Goal: Task Accomplishment & Management: Use online tool/utility

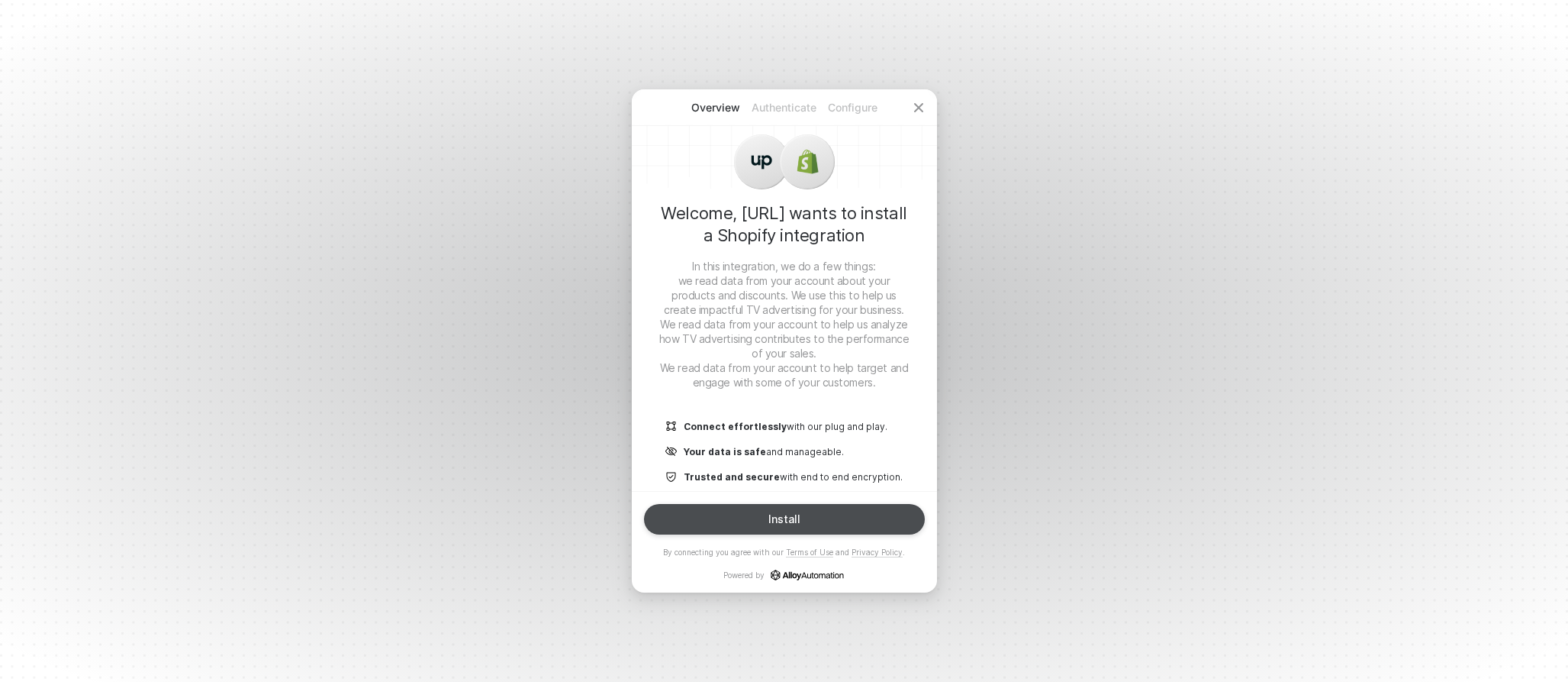
click at [767, 516] on button "Install" at bounding box center [784, 519] width 281 height 31
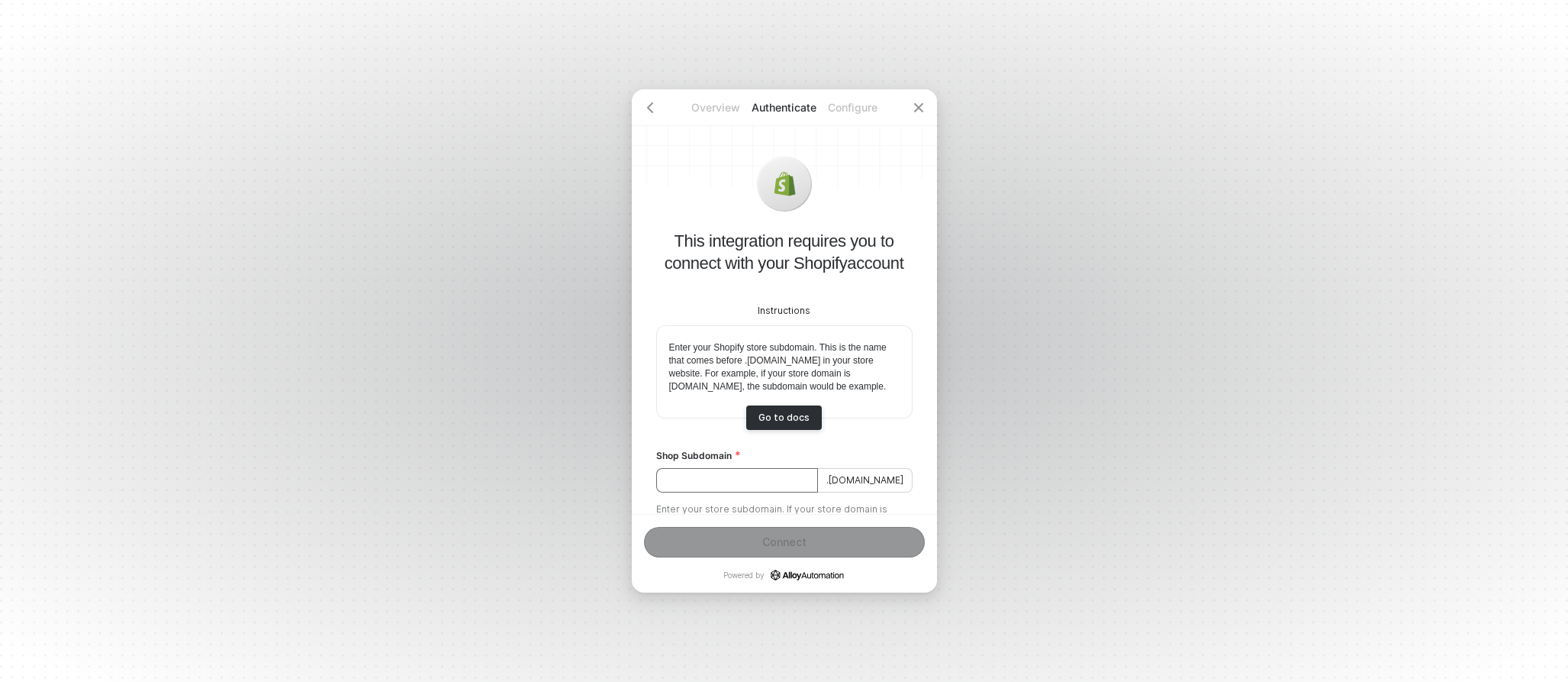
click at [755, 492] on input "Shop Subdomain" at bounding box center [737, 480] width 162 height 25
type input "hammer-made"
click at [781, 553] on button "Connect" at bounding box center [784, 543] width 281 height 31
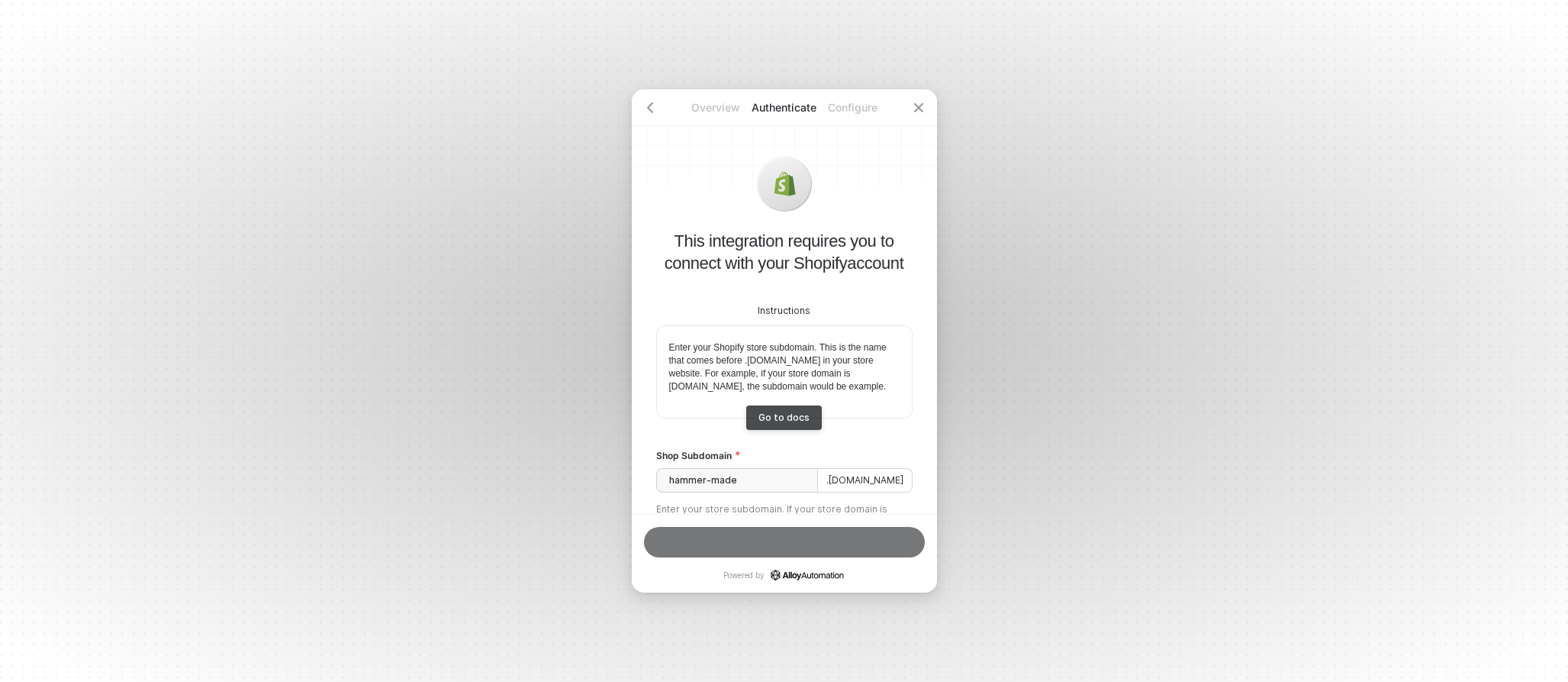
click at [790, 423] on div "Go to docs" at bounding box center [784, 417] width 51 height 12
click at [757, 488] on input "hammer-made" at bounding box center [737, 480] width 162 height 25
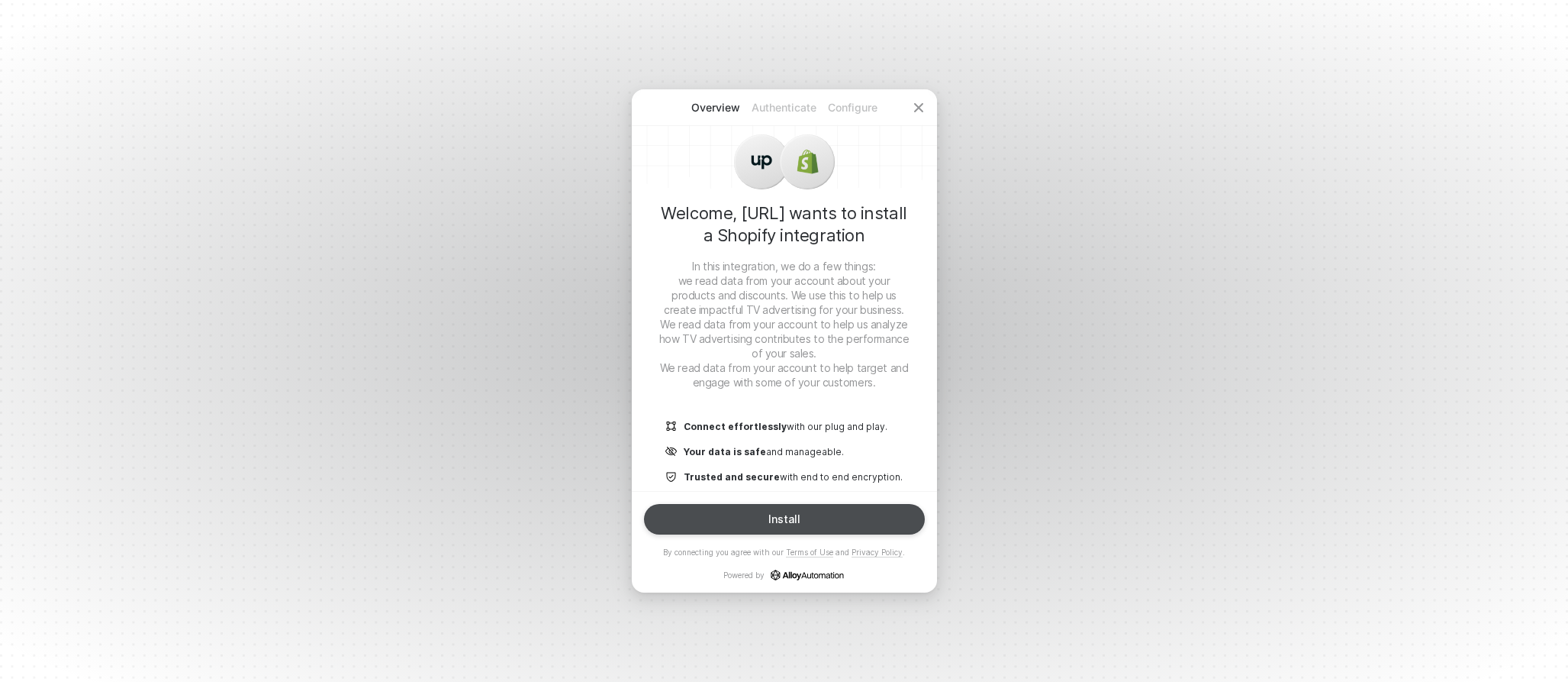
click at [783, 517] on div "Install" at bounding box center [785, 519] width 32 height 12
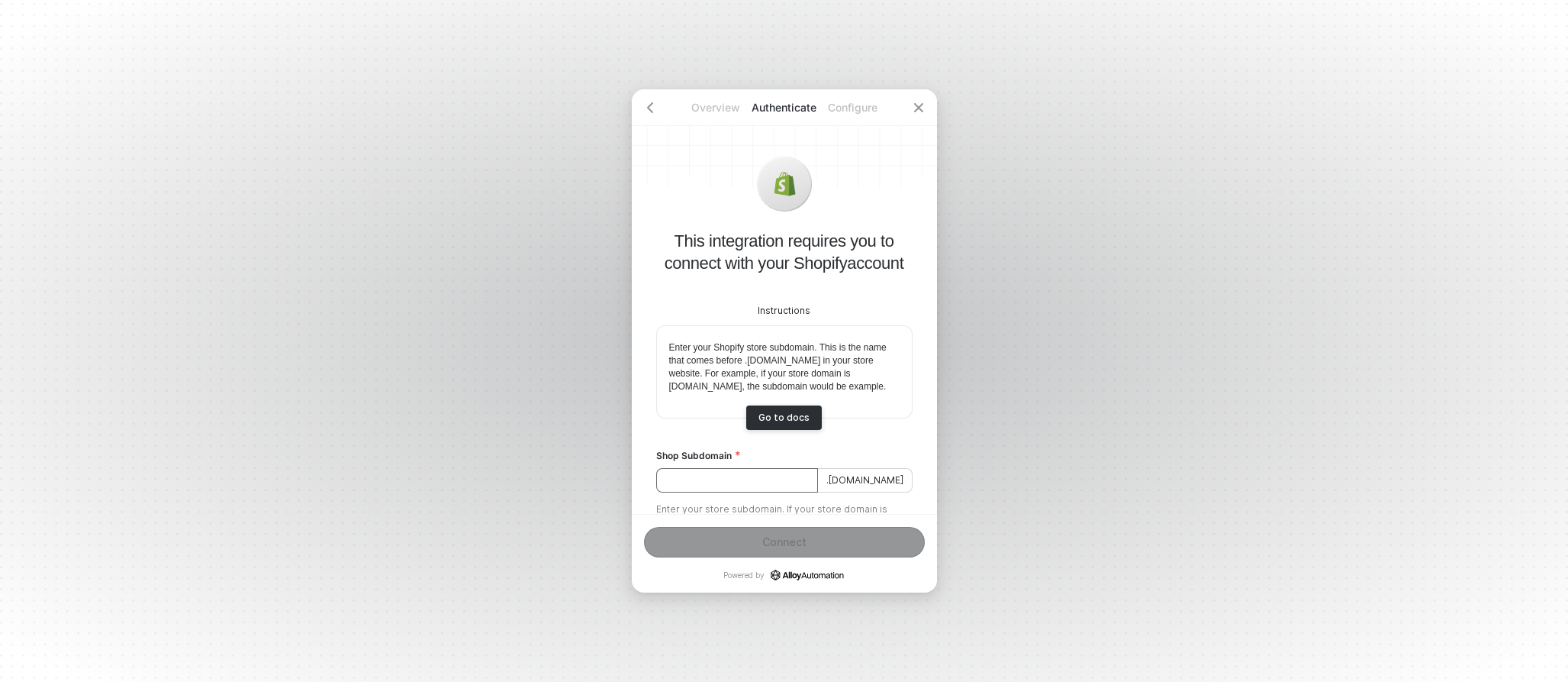
click at [749, 492] on input "Shop Subdomain" at bounding box center [737, 480] width 162 height 25
click at [760, 537] on button "Connect" at bounding box center [784, 543] width 281 height 31
click at [752, 492] on input "hammer-made" at bounding box center [737, 480] width 162 height 25
type input "hammer-made."
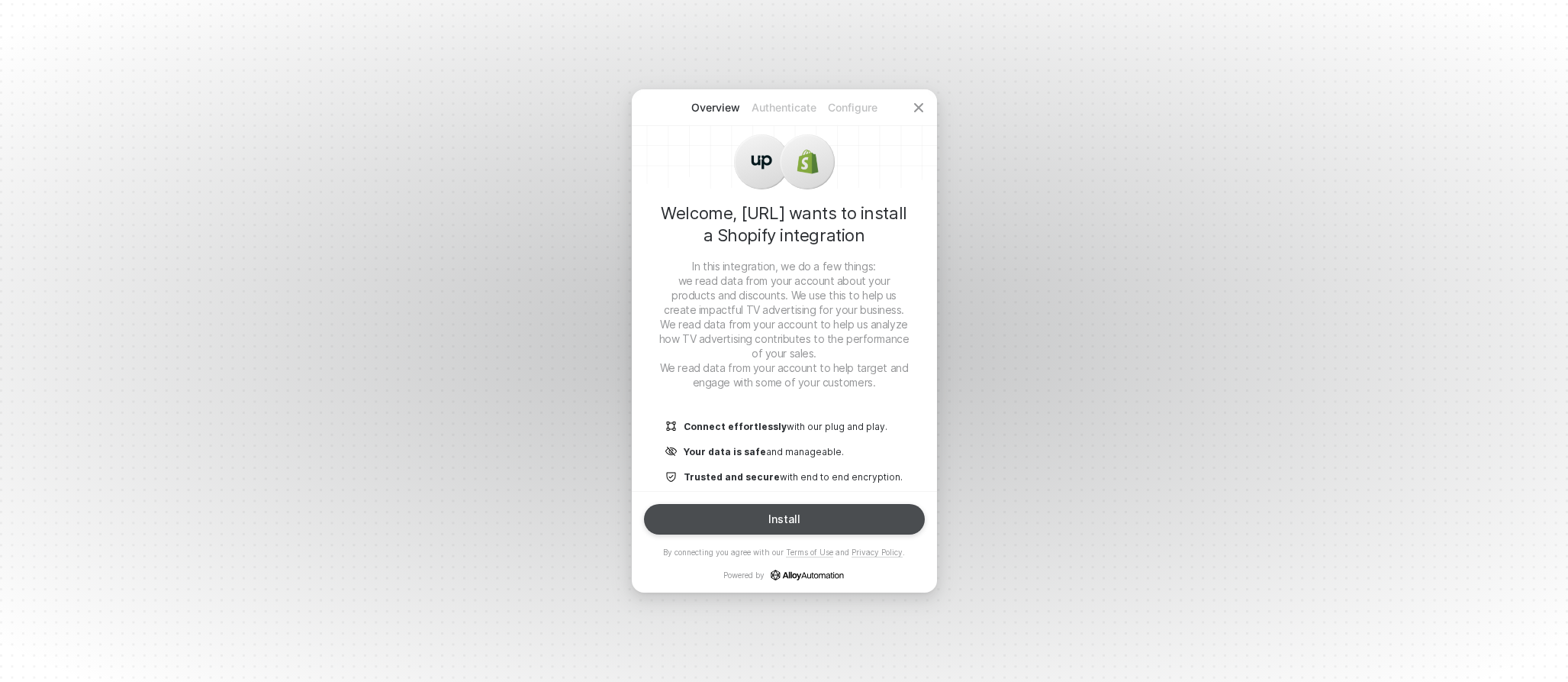
click at [776, 521] on div "Install" at bounding box center [785, 519] width 32 height 12
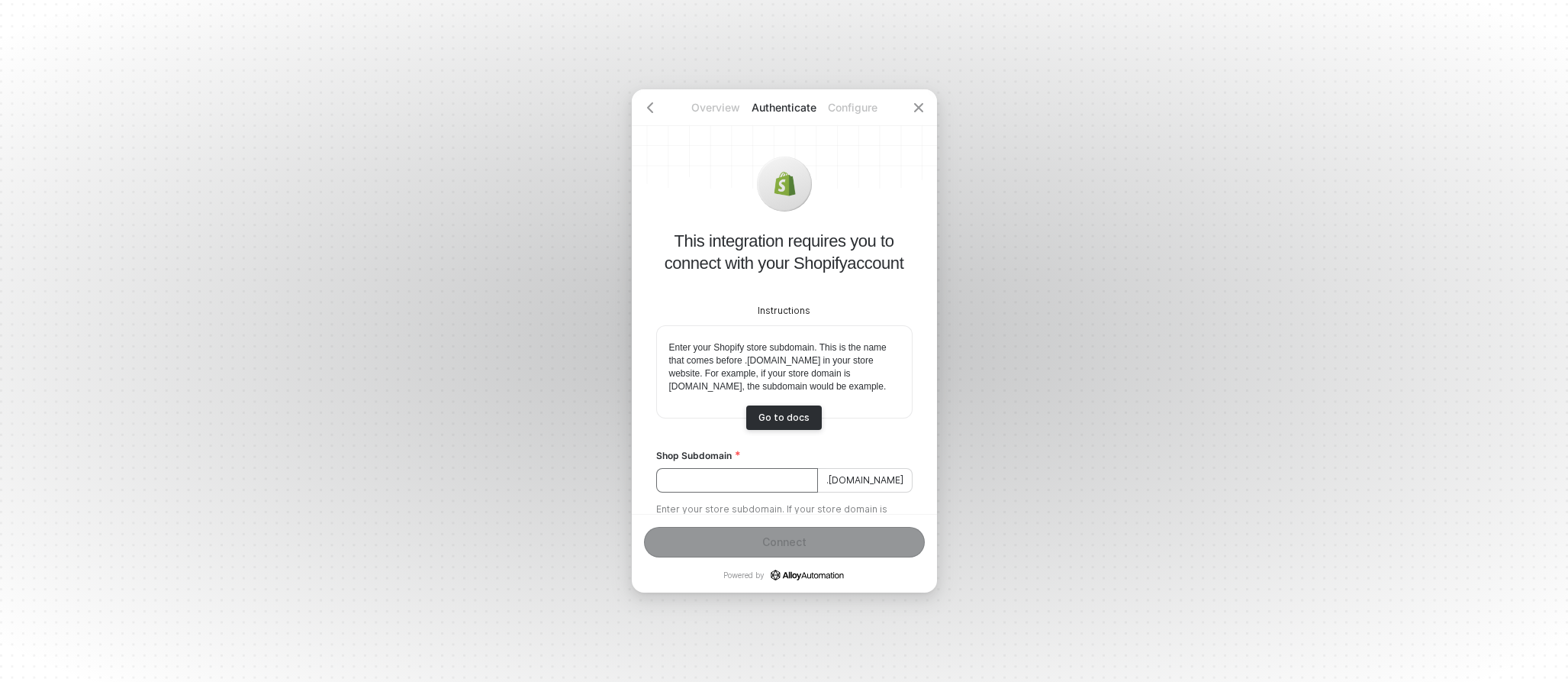
click at [759, 492] on input "Shop Subdomain" at bounding box center [737, 480] width 162 height 25
click at [784, 546] on div "Connect" at bounding box center [784, 542] width 44 height 12
click at [759, 492] on input "hammer-made." at bounding box center [737, 480] width 162 height 25
type input "hammer-made"
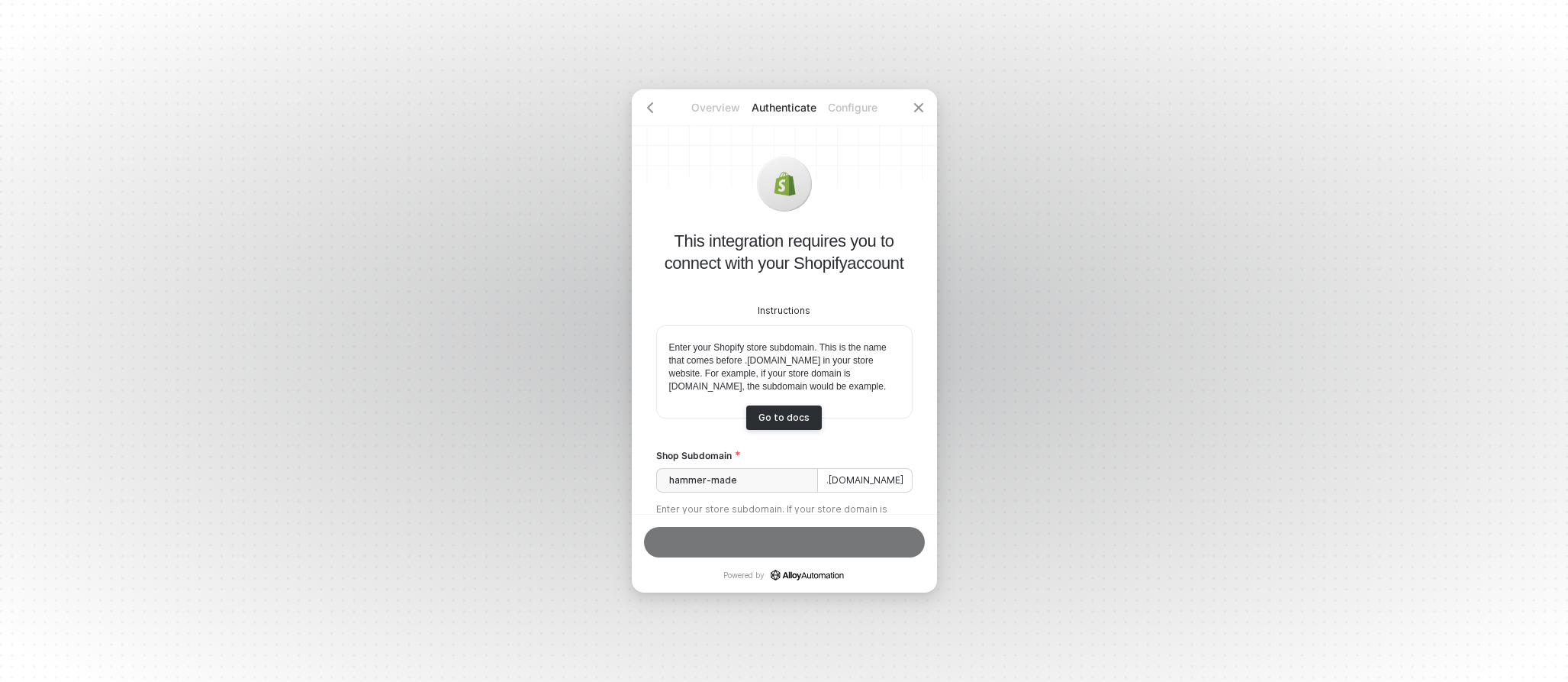
click at [952, 529] on div "Overview Authenticate Configure This integration requires you to connect with y…" at bounding box center [784, 341] width 1568 height 682
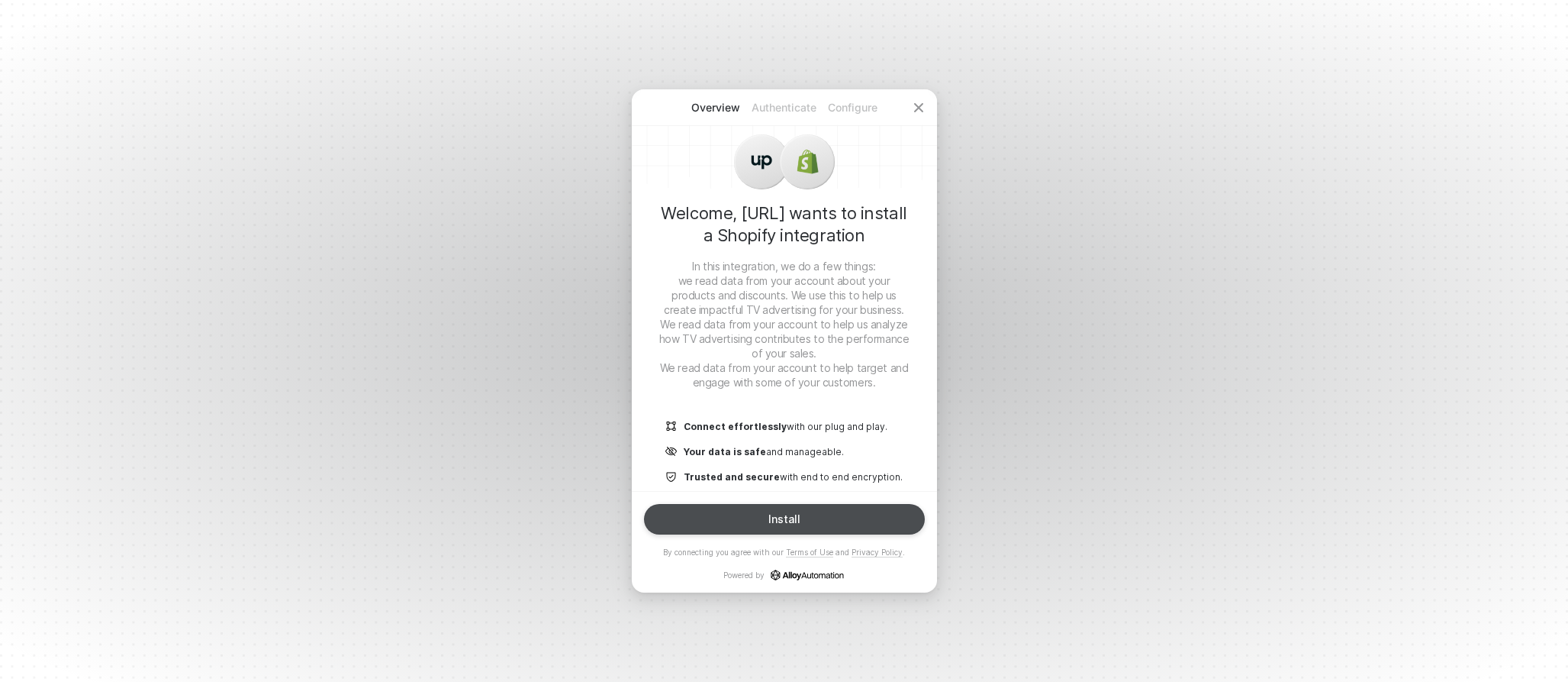
click at [798, 520] on div "Install" at bounding box center [785, 519] width 32 height 12
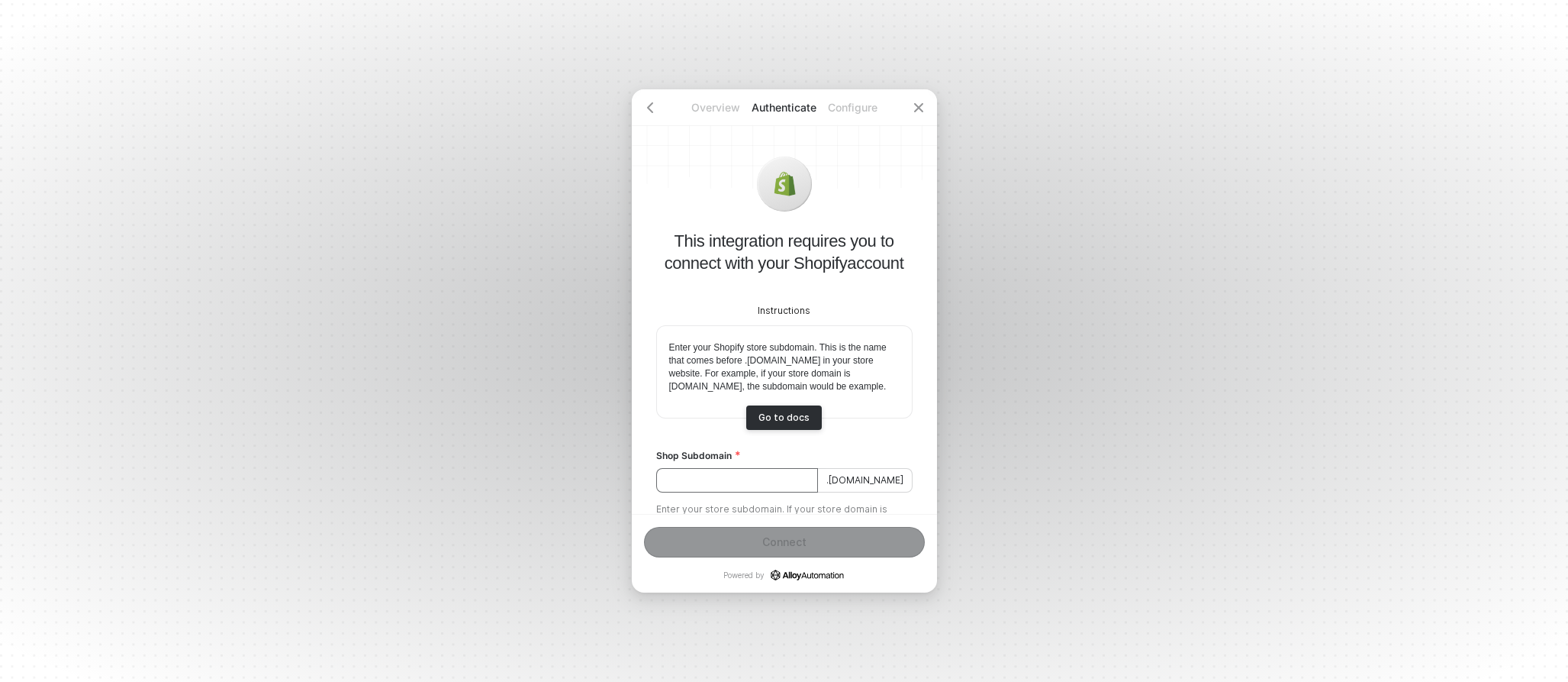
click at [732, 492] on input "Shop Subdomain" at bounding box center [737, 480] width 162 height 25
type input "hammer-made"
click at [758, 544] on button "Connect" at bounding box center [784, 543] width 281 height 31
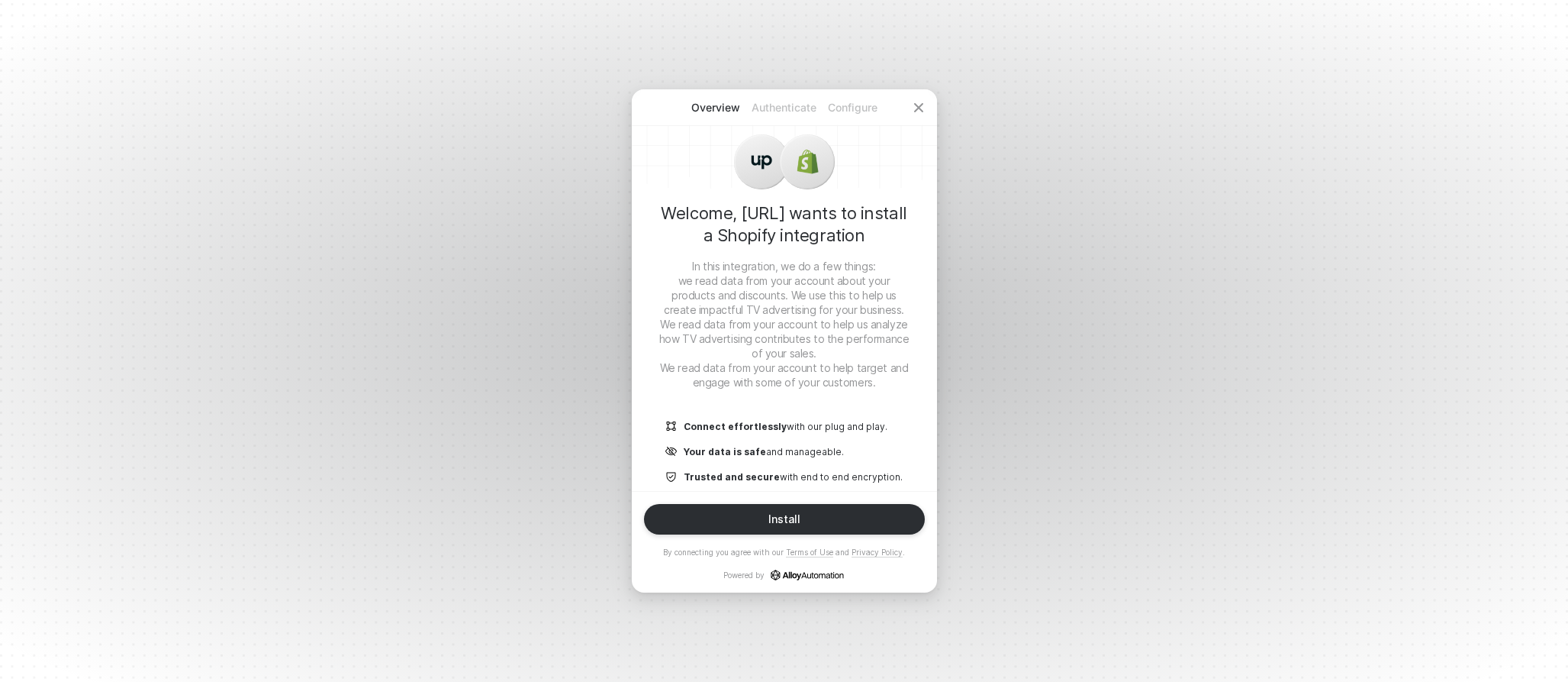
click at [773, 114] on p "Authenticate" at bounding box center [784, 108] width 69 height 15
click at [849, 108] on p "Configure" at bounding box center [853, 108] width 69 height 15
click at [795, 519] on div "Install" at bounding box center [785, 519] width 32 height 12
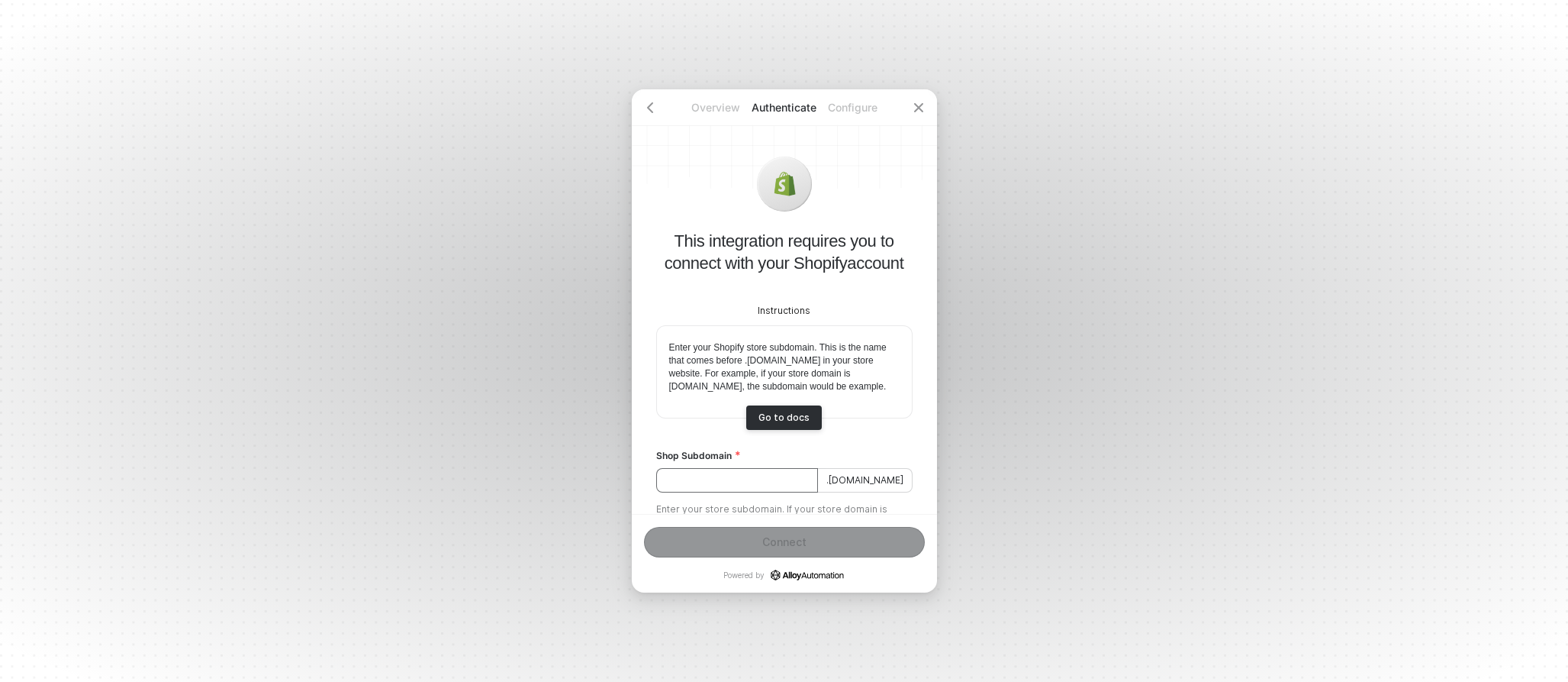
click at [773, 489] on input "Shop Subdomain" at bounding box center [737, 480] width 162 height 25
click at [762, 547] on button "Connect" at bounding box center [784, 543] width 281 height 31
click at [709, 492] on input "hammers-made" at bounding box center [737, 480] width 162 height 25
type input "hammer-made"
